Goal: Information Seeking & Learning: Learn about a topic

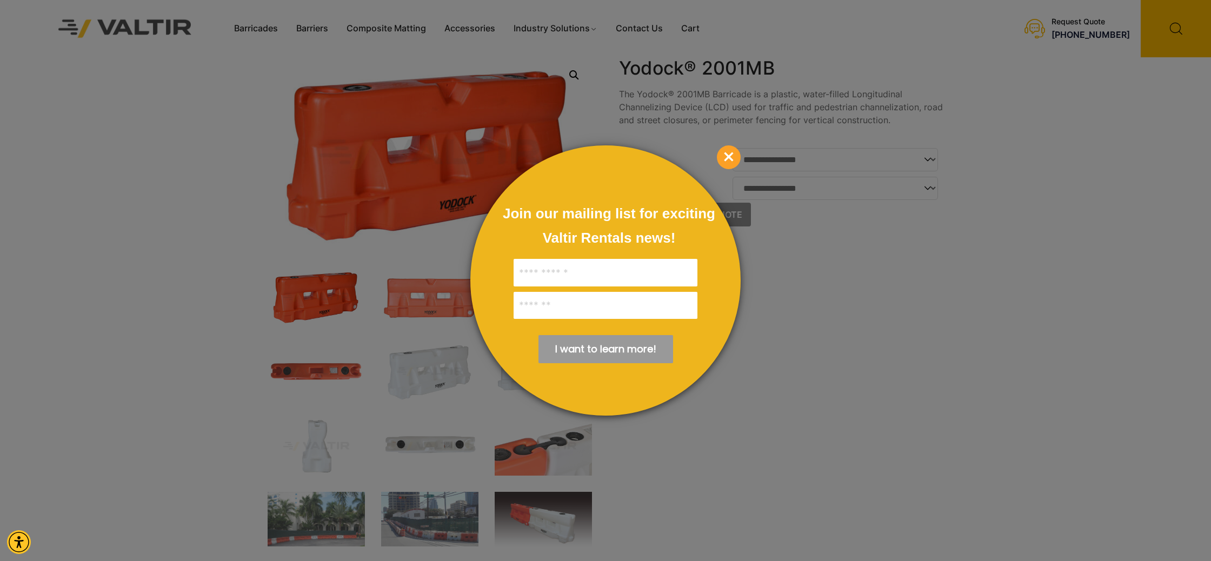
click at [737, 153] on span "×" at bounding box center [729, 157] width 24 height 24
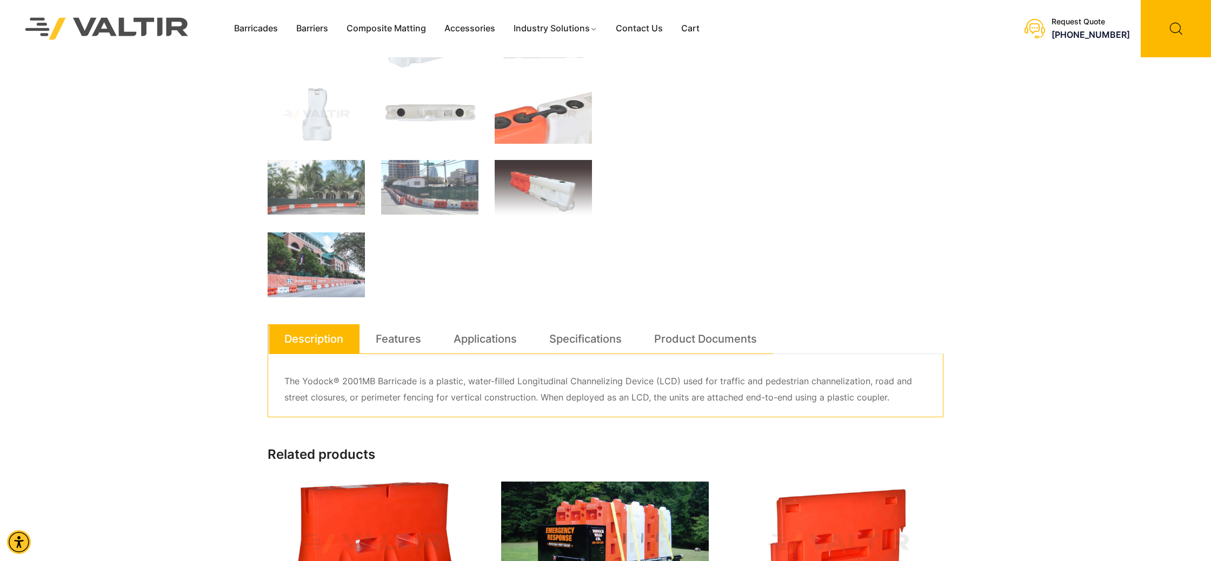
scroll to position [412, 0]
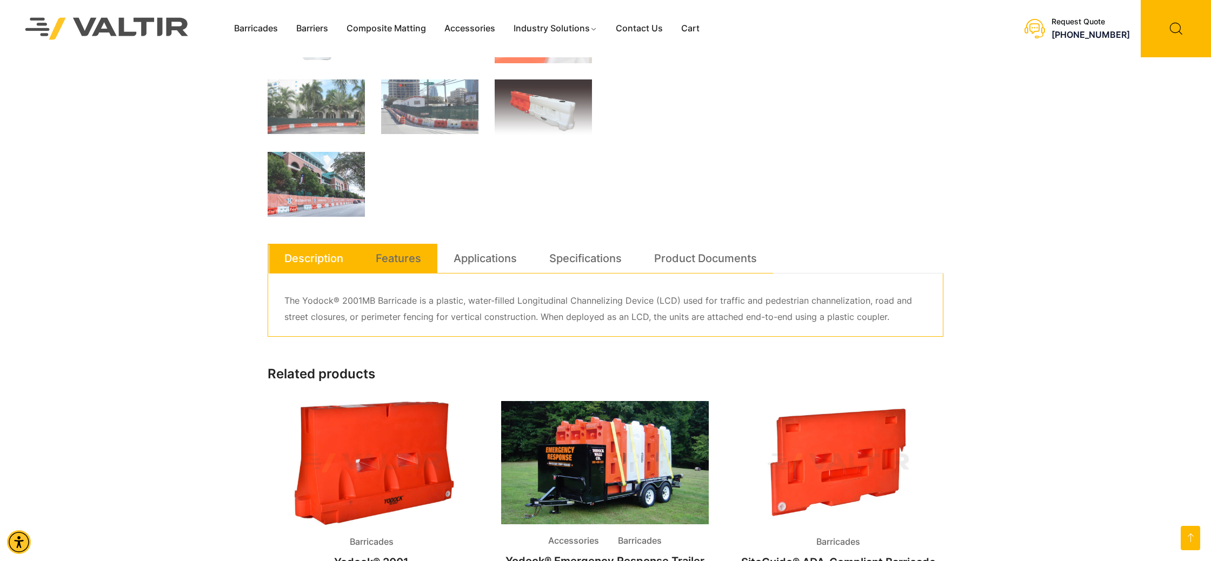
click at [407, 256] on link "Features" at bounding box center [398, 258] width 45 height 29
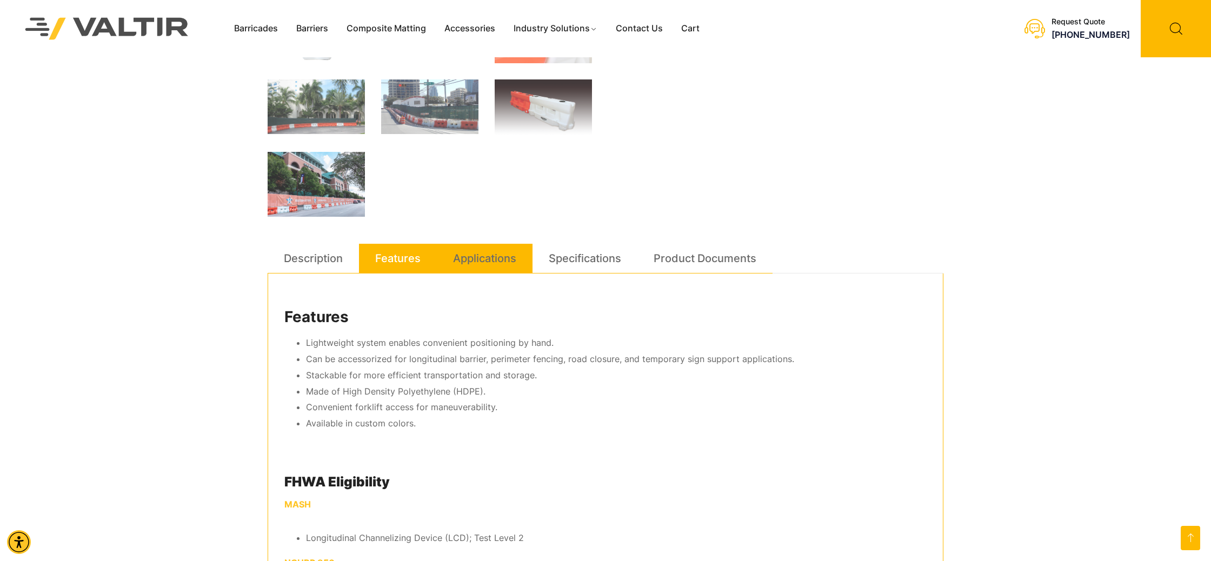
click at [500, 260] on link "Applications" at bounding box center [484, 258] width 63 height 29
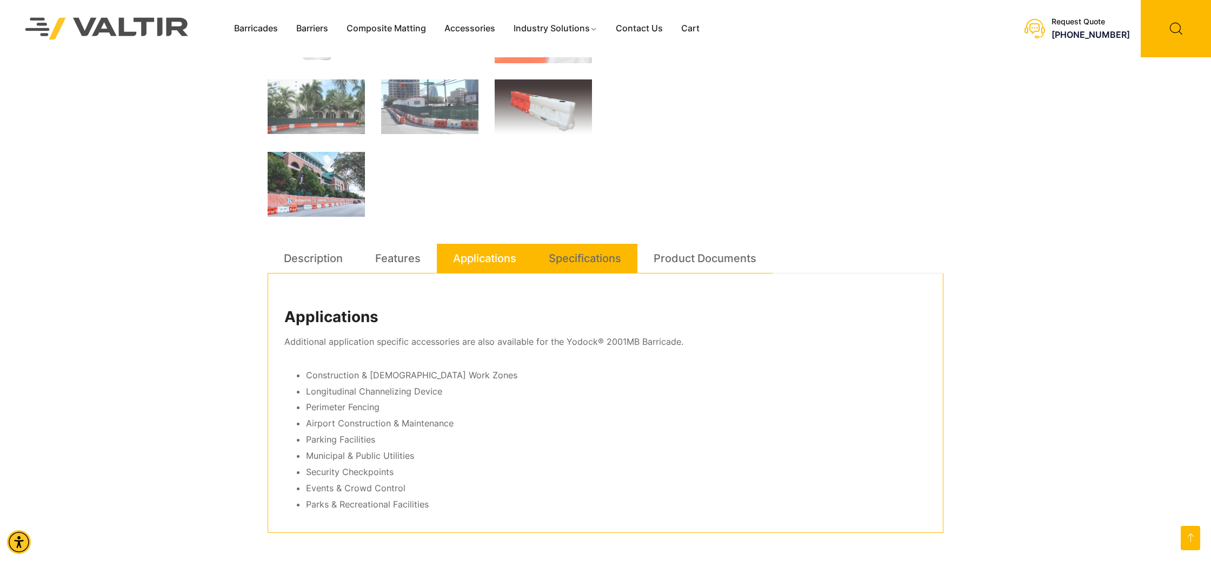
click at [621, 256] on link "Specifications" at bounding box center [585, 258] width 72 height 29
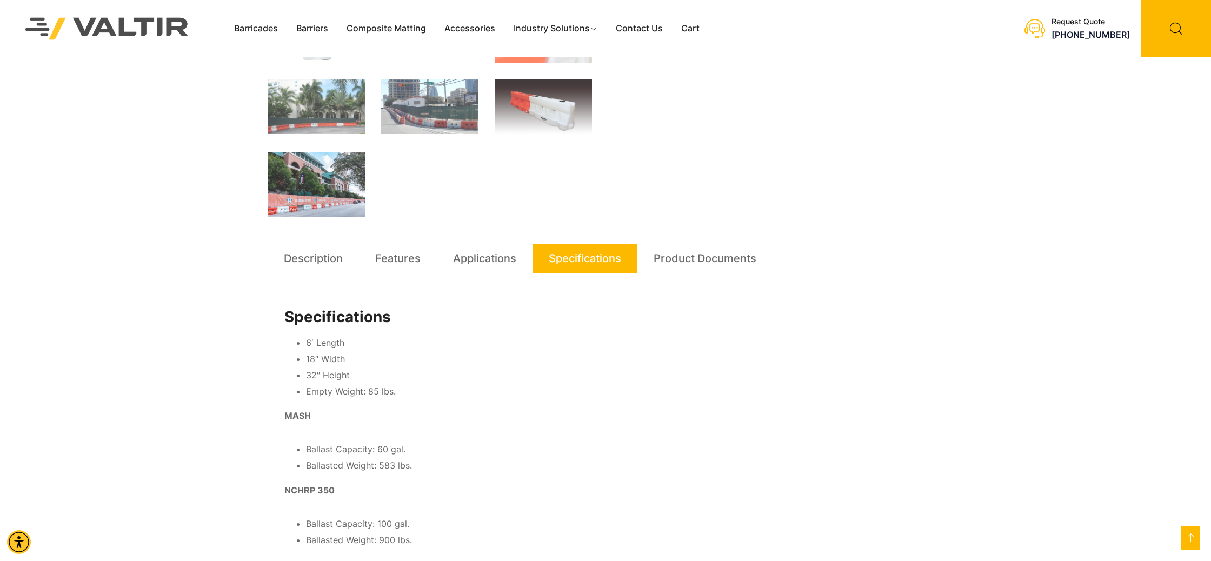
scroll to position [412, 0]
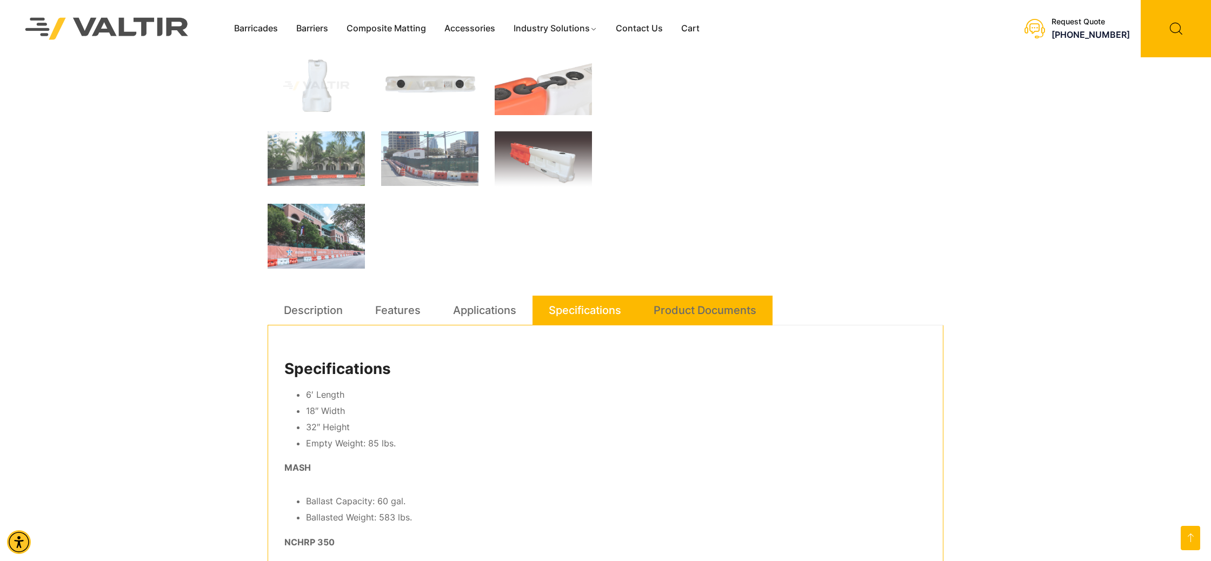
click at [691, 305] on link "Product Documents" at bounding box center [704, 310] width 103 height 29
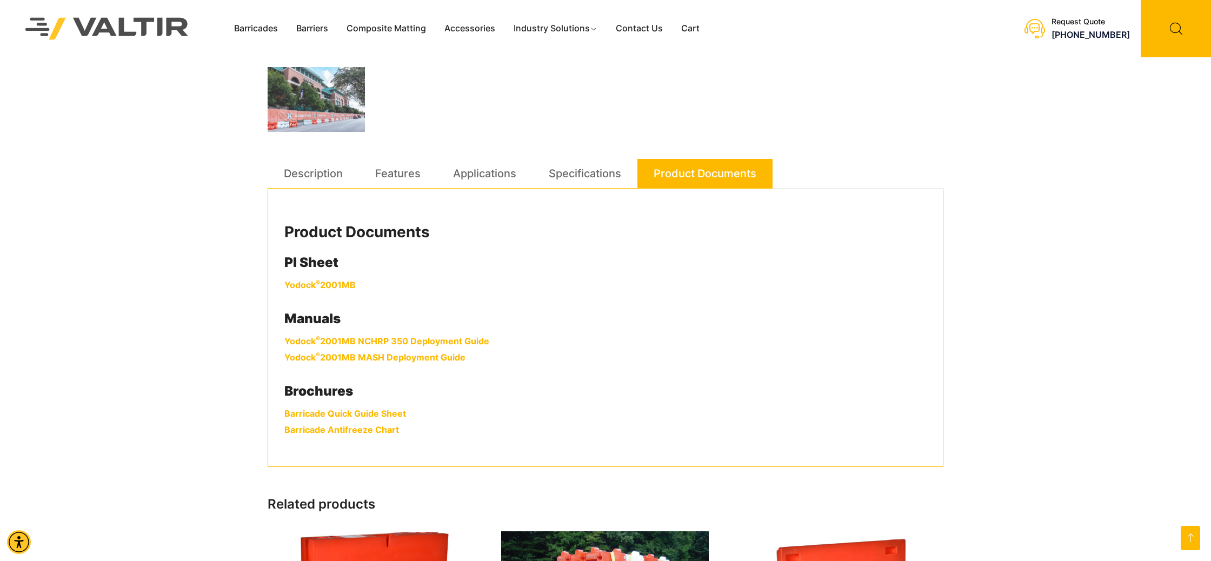
scroll to position [510, 0]
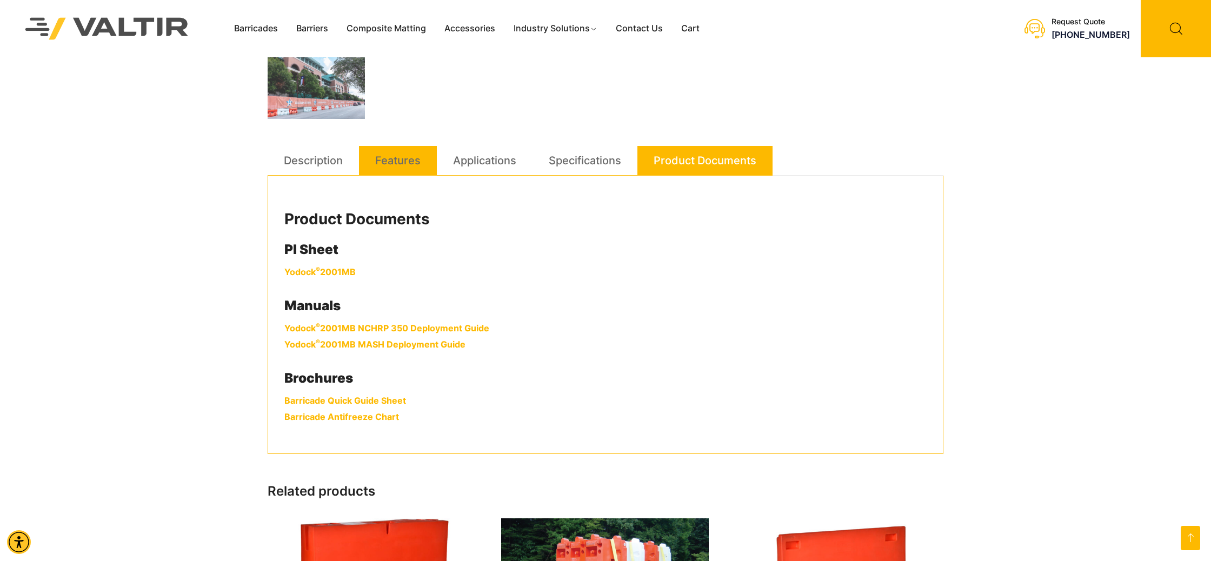
click at [414, 158] on link "Features" at bounding box center [397, 160] width 45 height 29
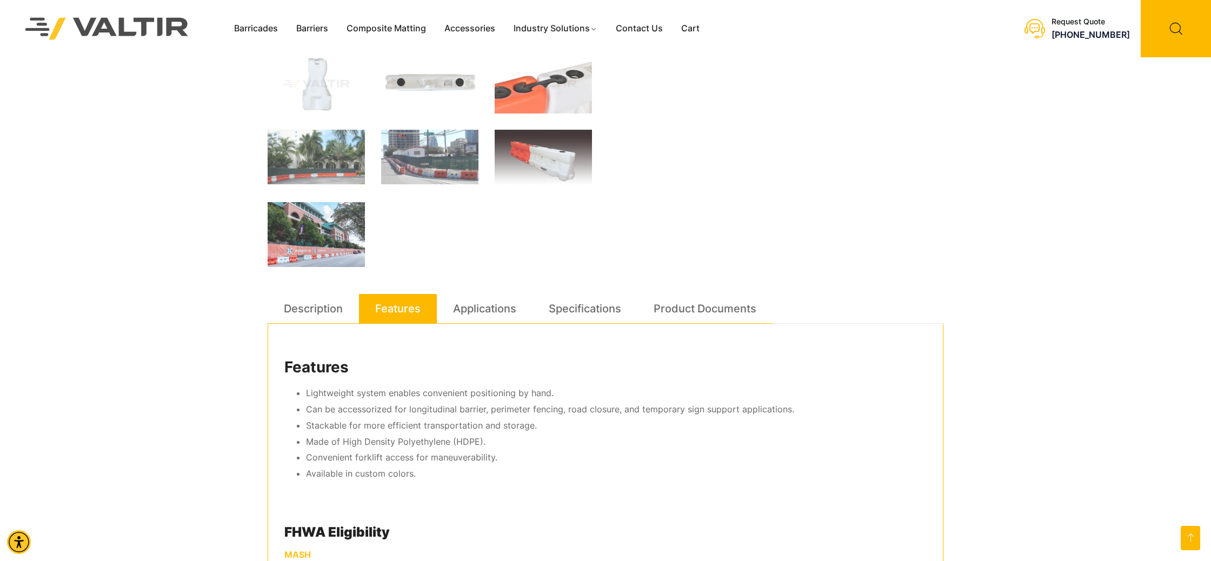
scroll to position [335, 0]
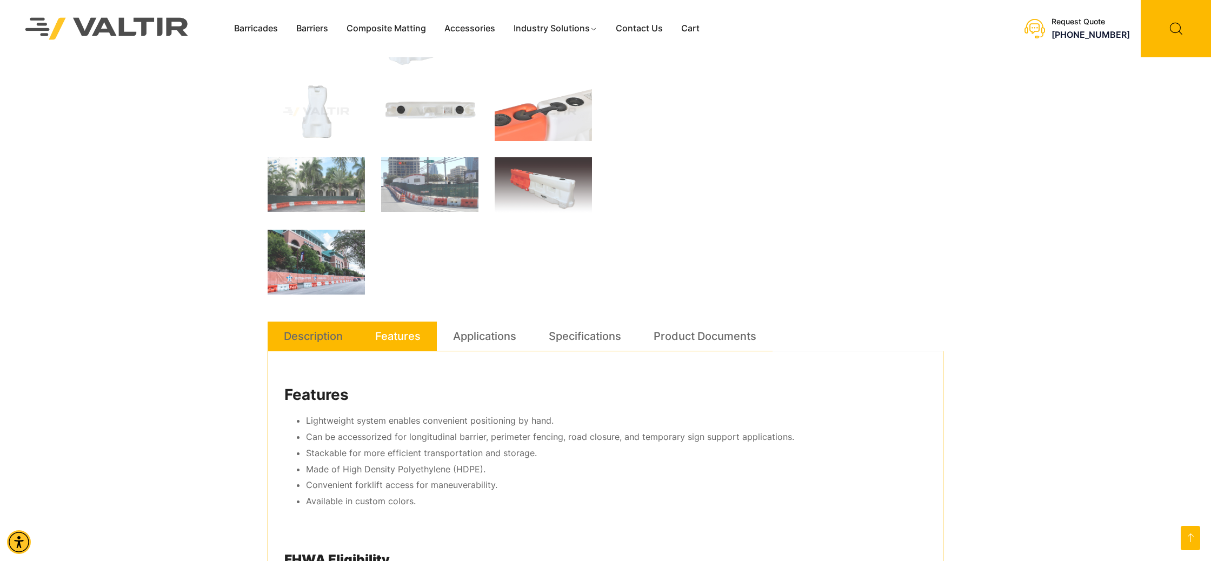
drag, startPoint x: 305, startPoint y: 345, endPoint x: 344, endPoint y: 340, distance: 38.7
click at [305, 345] on link "Description" at bounding box center [313, 336] width 59 height 29
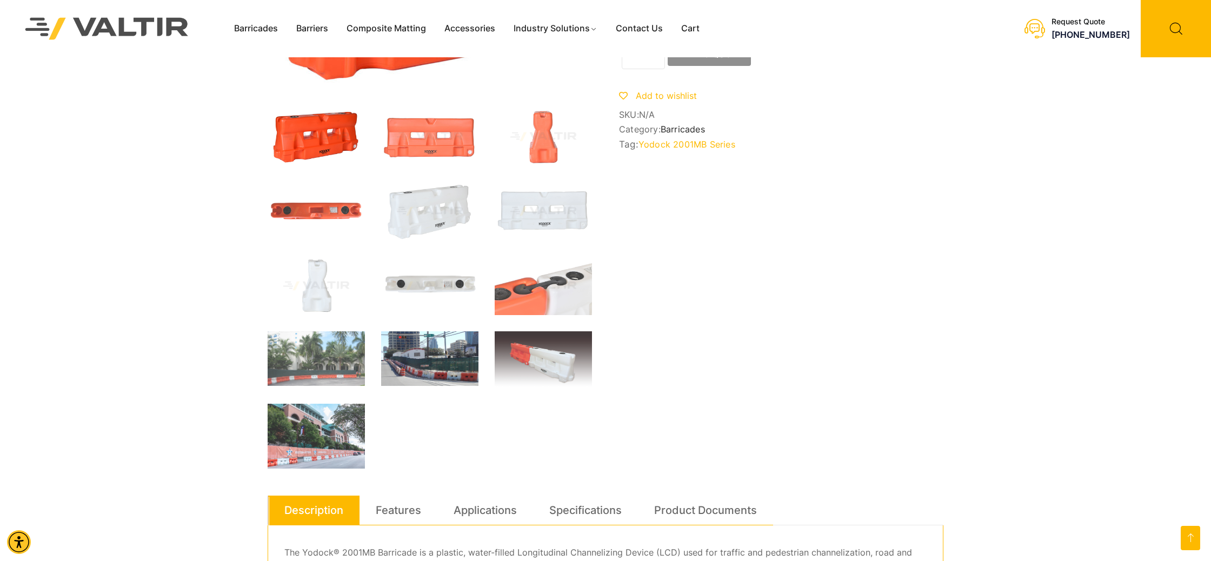
scroll to position [0, 0]
